Goal: Task Accomplishment & Management: Use online tool/utility

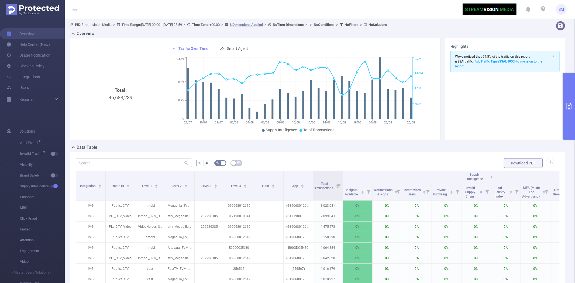
scroll to position [0, 115]
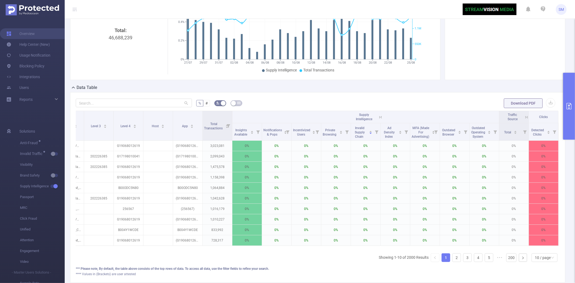
click at [567, 85] on button "primary" at bounding box center [569, 106] width 12 height 67
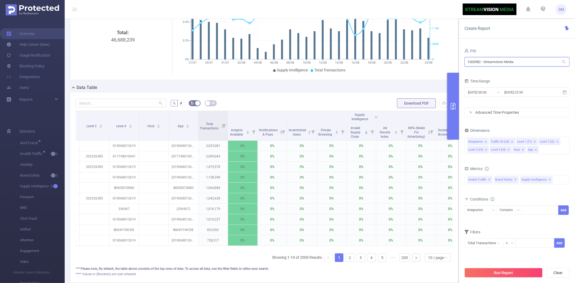
drag, startPoint x: 535, startPoint y: 60, endPoint x: 437, endPoint y: 61, distance: 97.8
click at [437, 61] on section "PID: Streamvision Media > Time Range: [DATE] 00:00 - [DATE] 23:59 > Time Zone: …" at bounding box center [320, 126] width 510 height 335
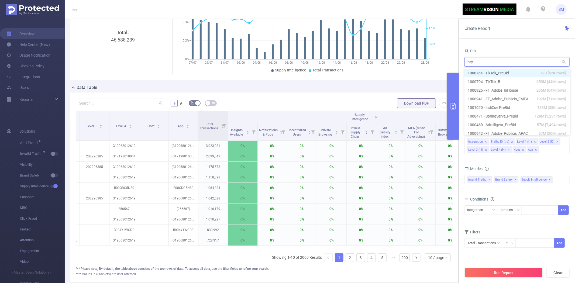
scroll to position [60, 0]
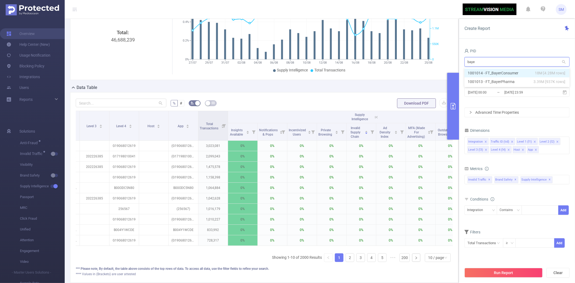
type input "bayer"
click at [480, 70] on li "1001014 - FT_BayerConsumer 18M [4.28M rows]" at bounding box center [516, 73] width 105 height 9
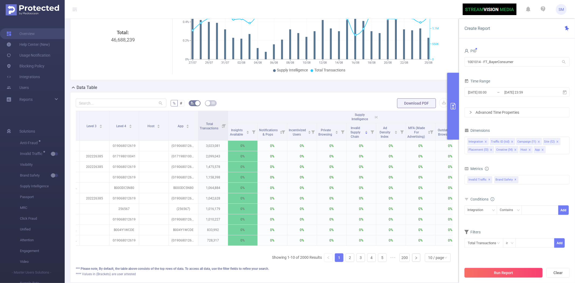
click at [492, 273] on button "Run Report" at bounding box center [503, 273] width 78 height 10
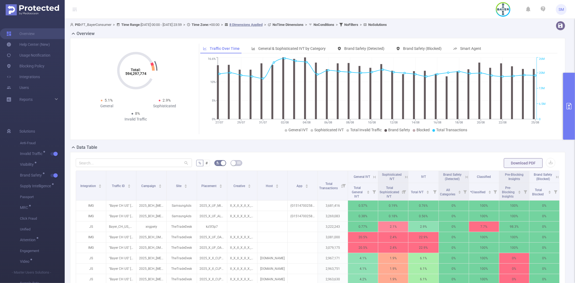
click at [564, 87] on button "primary" at bounding box center [569, 106] width 12 height 67
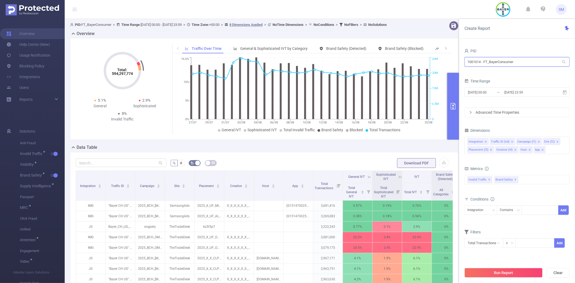
drag, startPoint x: 526, startPoint y: 61, endPoint x: 427, endPoint y: 62, distance: 99.5
click at [427, 62] on section "PID: FT_BayerConsumer > Time Range: [DATE] 00:00 - [DATE] 23:59 > Time Zone: +0…" at bounding box center [320, 194] width 510 height 351
type input "mazda"
click at [478, 73] on li "1001010 - FT_Mazda 29M [16M rows]" at bounding box center [516, 73] width 105 height 9
click at [564, 92] on icon at bounding box center [564, 92] width 5 height 5
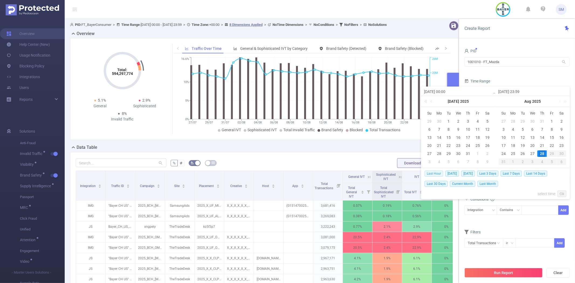
click at [433, 173] on span "Last Hour" at bounding box center [434, 174] width 19 height 6
type input "[DATE] 17:00"
type input "[DATE] 17:59"
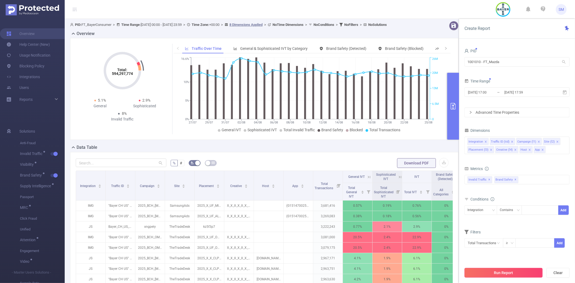
click at [502, 273] on button "Run Report" at bounding box center [503, 273] width 78 height 10
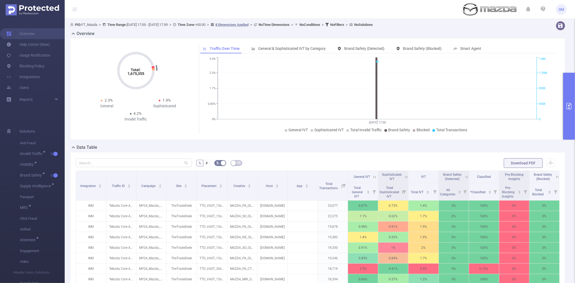
click at [570, 96] on button "primary" at bounding box center [569, 106] width 12 height 67
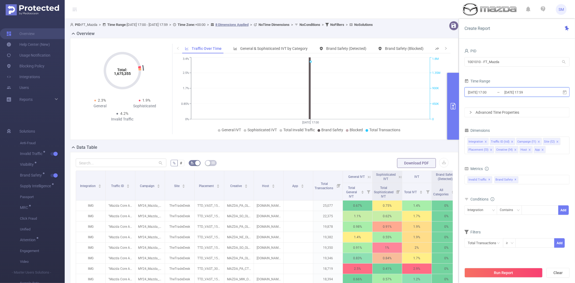
click at [565, 92] on icon at bounding box center [564, 92] width 5 height 5
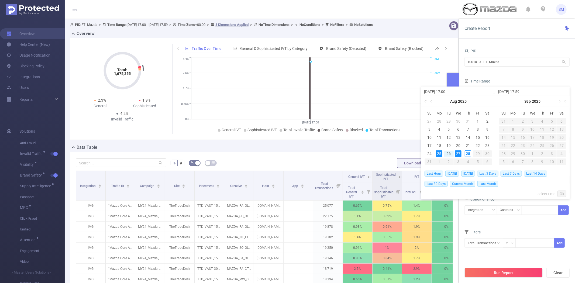
click at [496, 172] on span "Last 3 Days" at bounding box center [487, 174] width 21 height 6
type input "[DATE] 00:00"
type input "[DATE] 23:59"
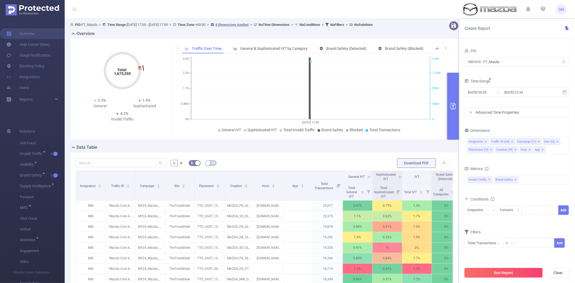
click at [528, 273] on button "Run Report" at bounding box center [503, 273] width 78 height 10
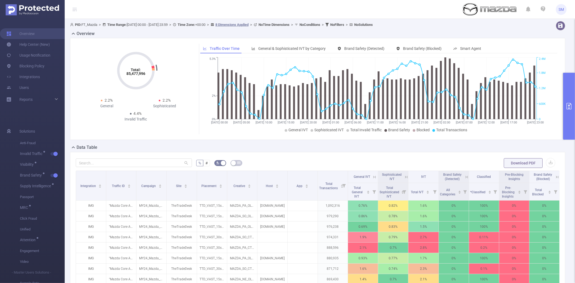
click at [571, 84] on button "primary" at bounding box center [569, 106] width 12 height 67
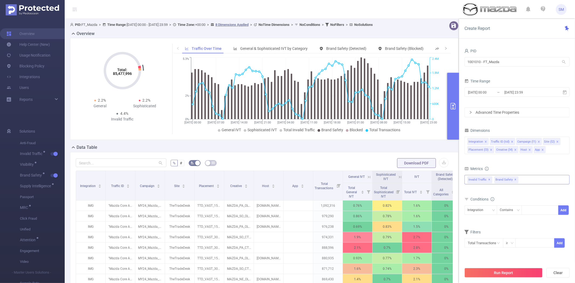
click at [530, 178] on div "Invalid Traffic ✕ Brand Safety ✕ Anti-Fraud Invalid Traffic Visibility Brand Sa…" at bounding box center [516, 179] width 105 height 9
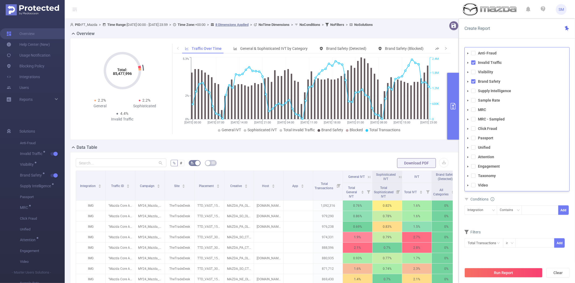
click at [536, 201] on div "Conditions" at bounding box center [516, 199] width 105 height 9
